Goal: Transaction & Acquisition: Purchase product/service

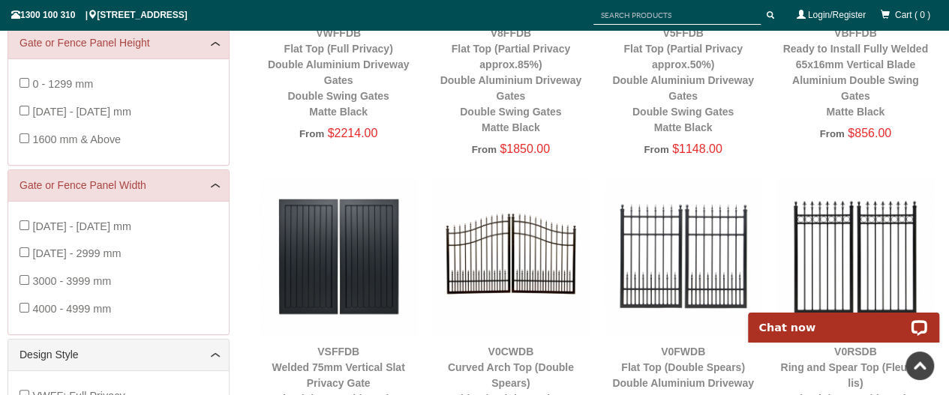
scroll to position [562, 0]
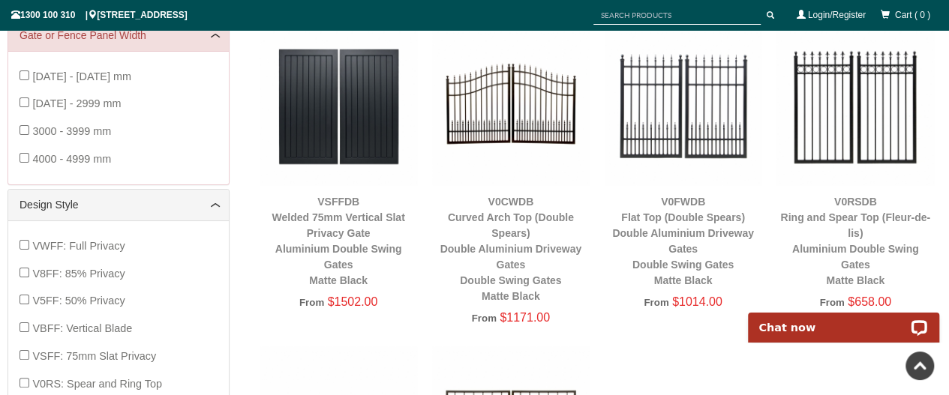
click at [502, 293] on link "V0CWDB Curved Arch Top (Double Spears) Double Aluminium Driveway Gates Double S…" at bounding box center [511, 249] width 142 height 106
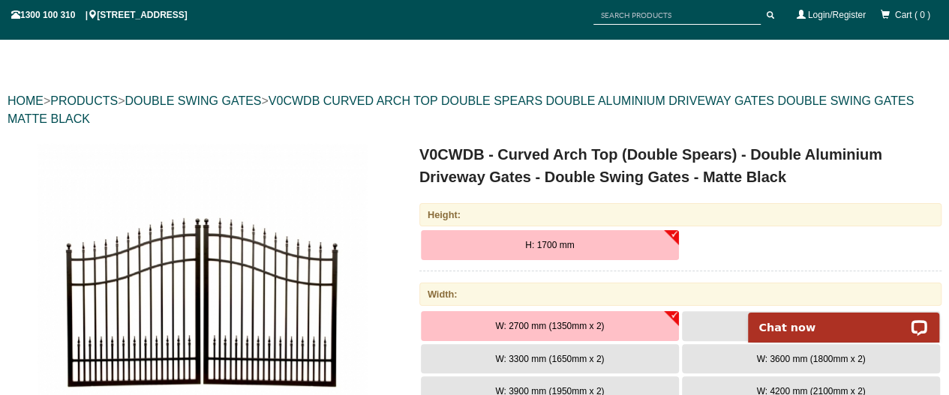
scroll to position [262, 0]
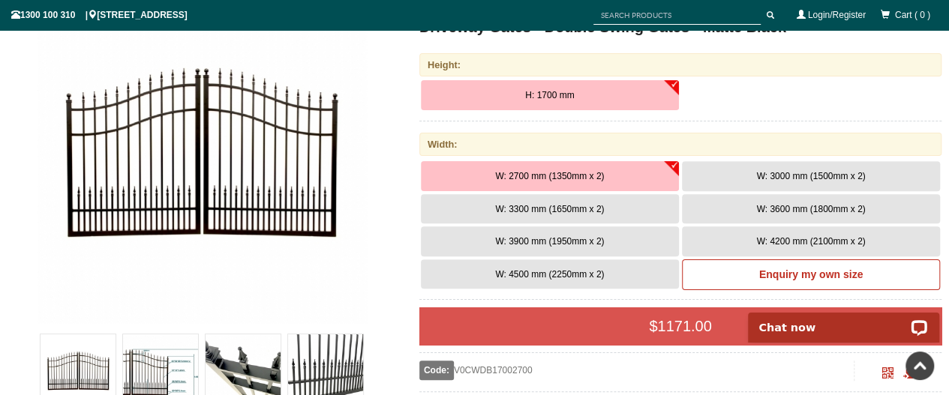
click at [662, 87] on button "H: 1700 mm" at bounding box center [550, 95] width 258 height 30
click at [771, 181] on button "W: 3000 mm (1500mm x 2)" at bounding box center [811, 176] width 258 height 30
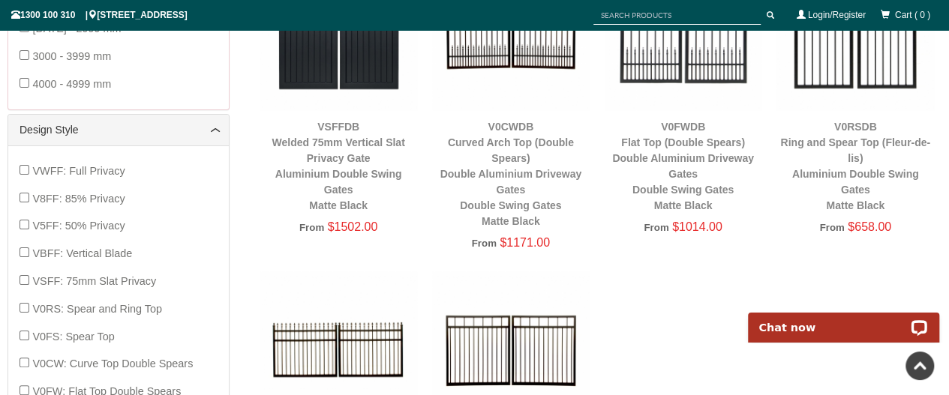
scroll to position [562, 0]
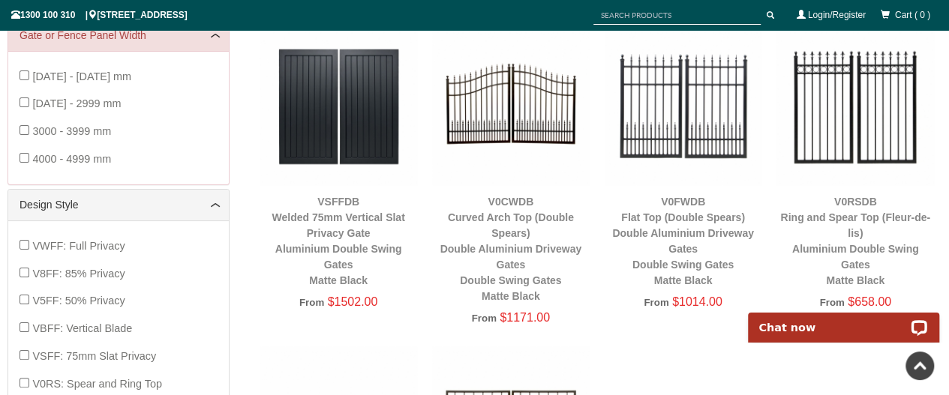
drag, startPoint x: 519, startPoint y: 302, endPoint x: 530, endPoint y: 297, distance: 12.4
click at [519, 301] on div "V0CWDB Curved Arch Top (Double Spears) Double Aluminium Driveway Gates Double S…" at bounding box center [510, 249] width 157 height 110
click at [508, 241] on div "V0CWDB Curved Arch Top (Double Spears) Double Aluminium Driveway Gates Double S…" at bounding box center [510, 249] width 157 height 110
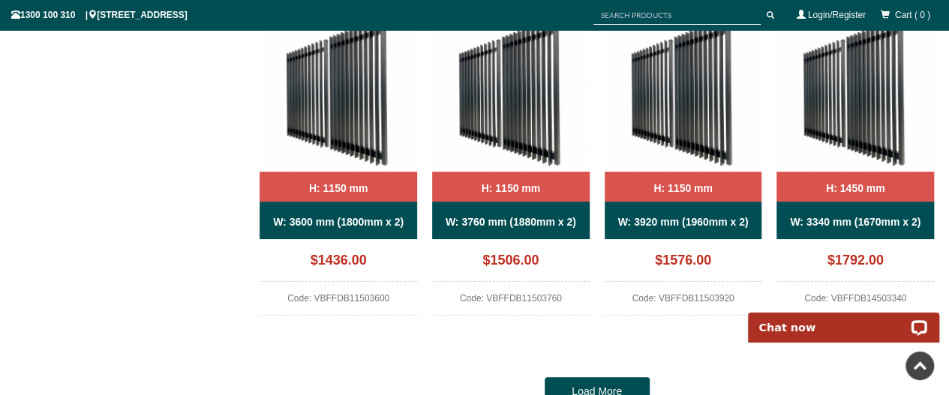
scroll to position [1162, 0]
